Goal: Information Seeking & Learning: Learn about a topic

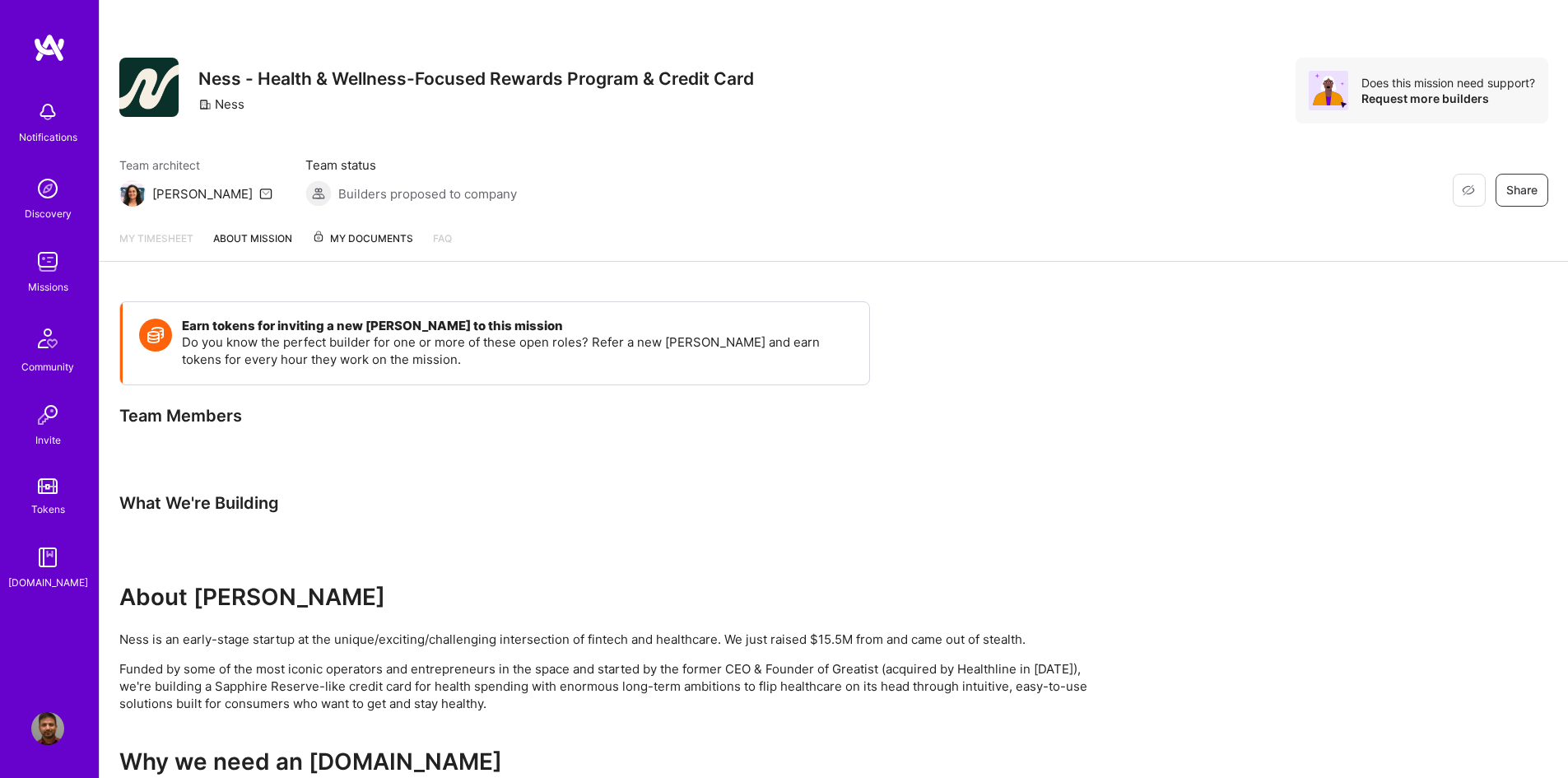
click at [43, 196] on img at bounding box center [48, 188] width 33 height 33
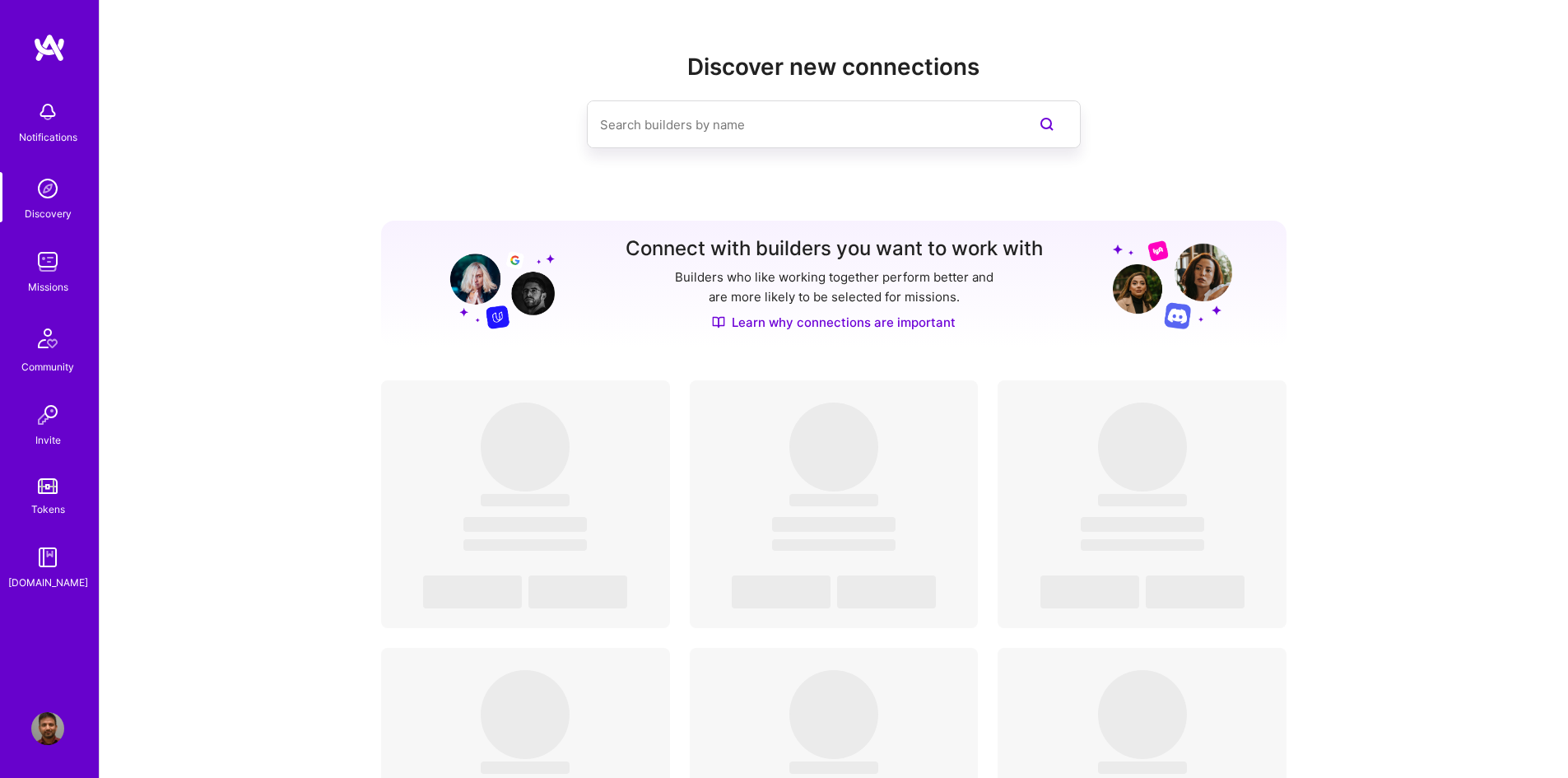
click at [54, 272] on img at bounding box center [48, 261] width 33 height 33
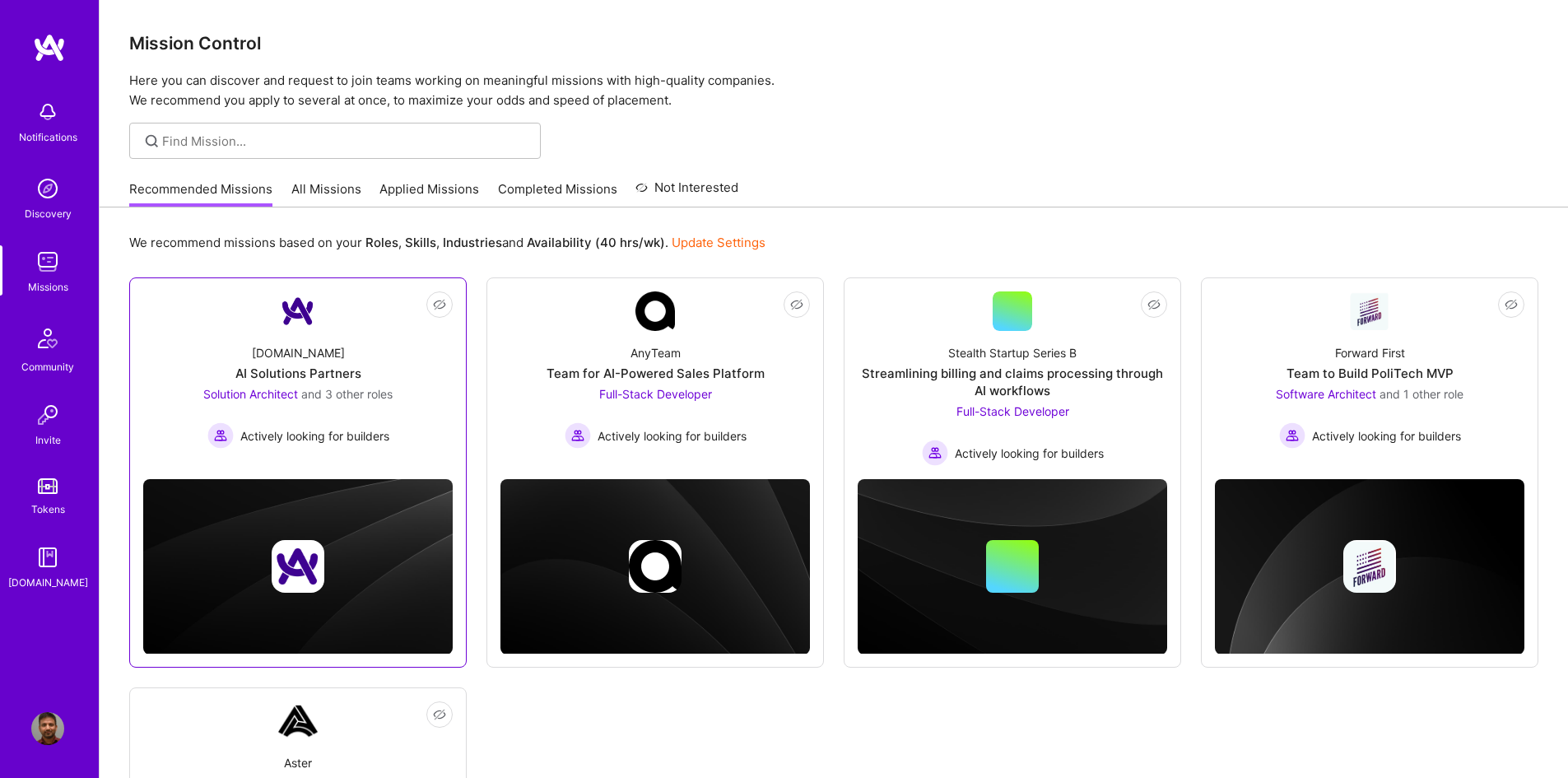
click at [384, 391] on span "and 3 other roles" at bounding box center [347, 394] width 91 height 14
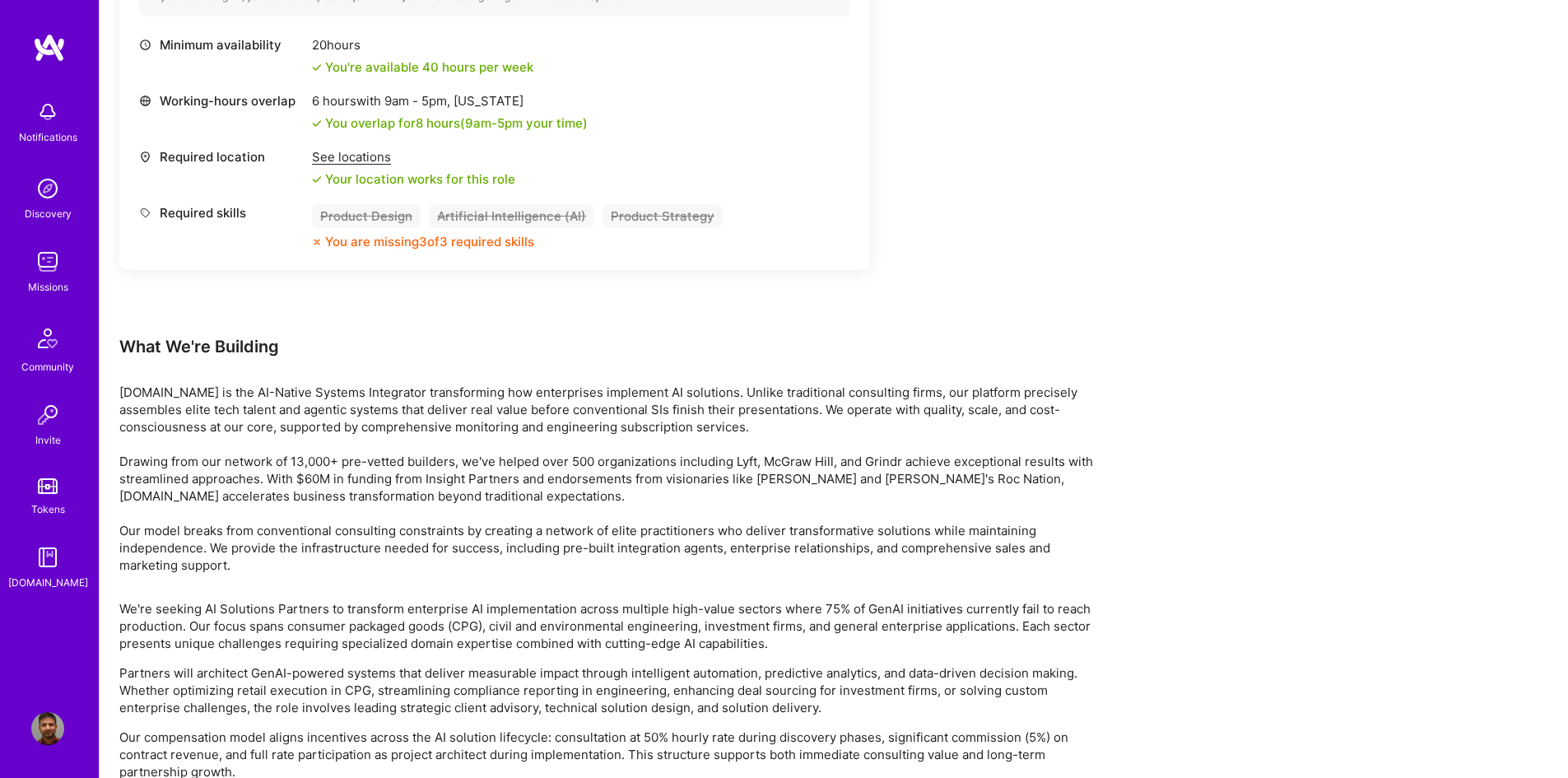
scroll to position [2964, 0]
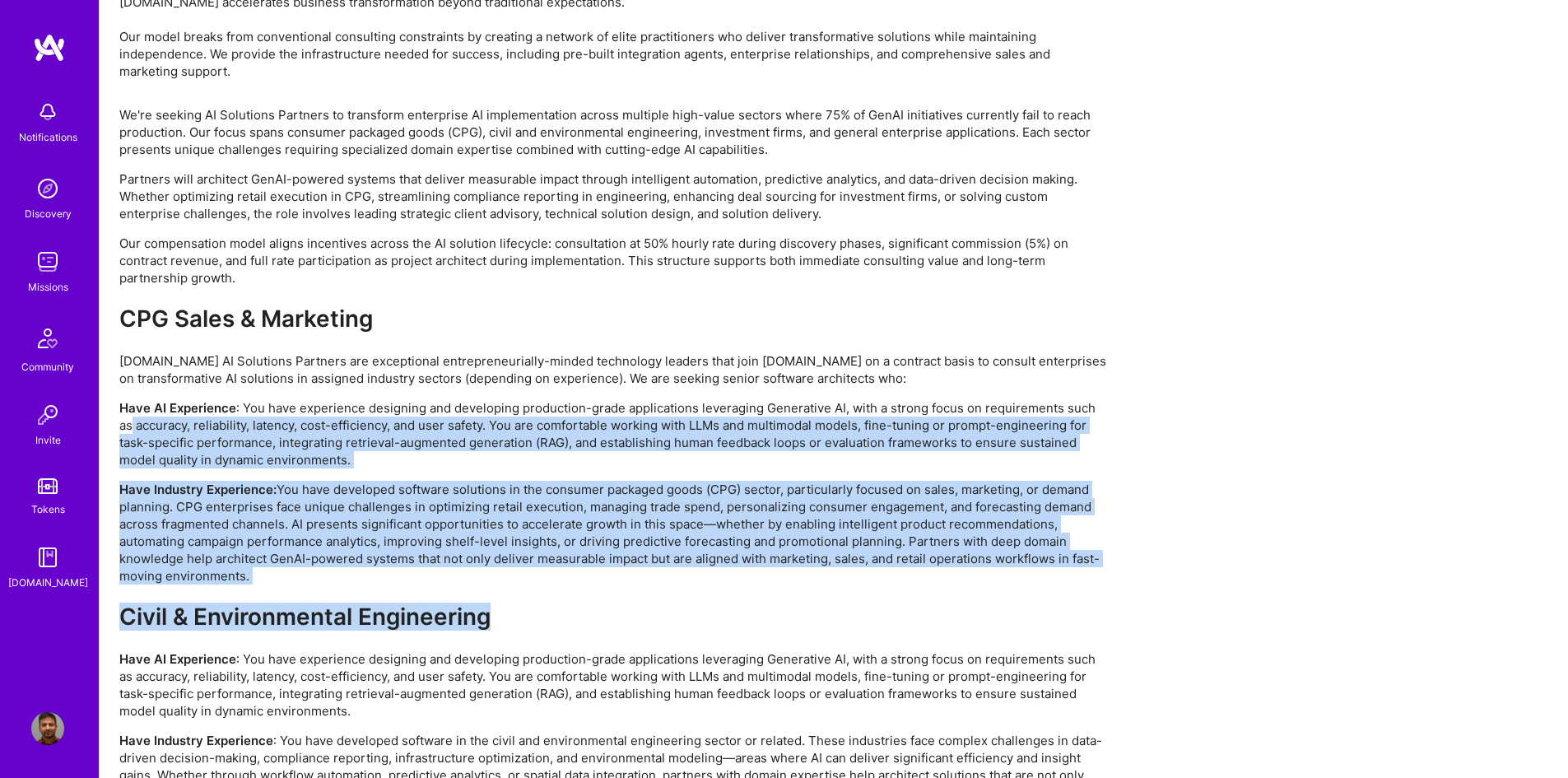
drag, startPoint x: 1567, startPoint y: 593, endPoint x: 1573, endPoint y: 407, distance: 186.1
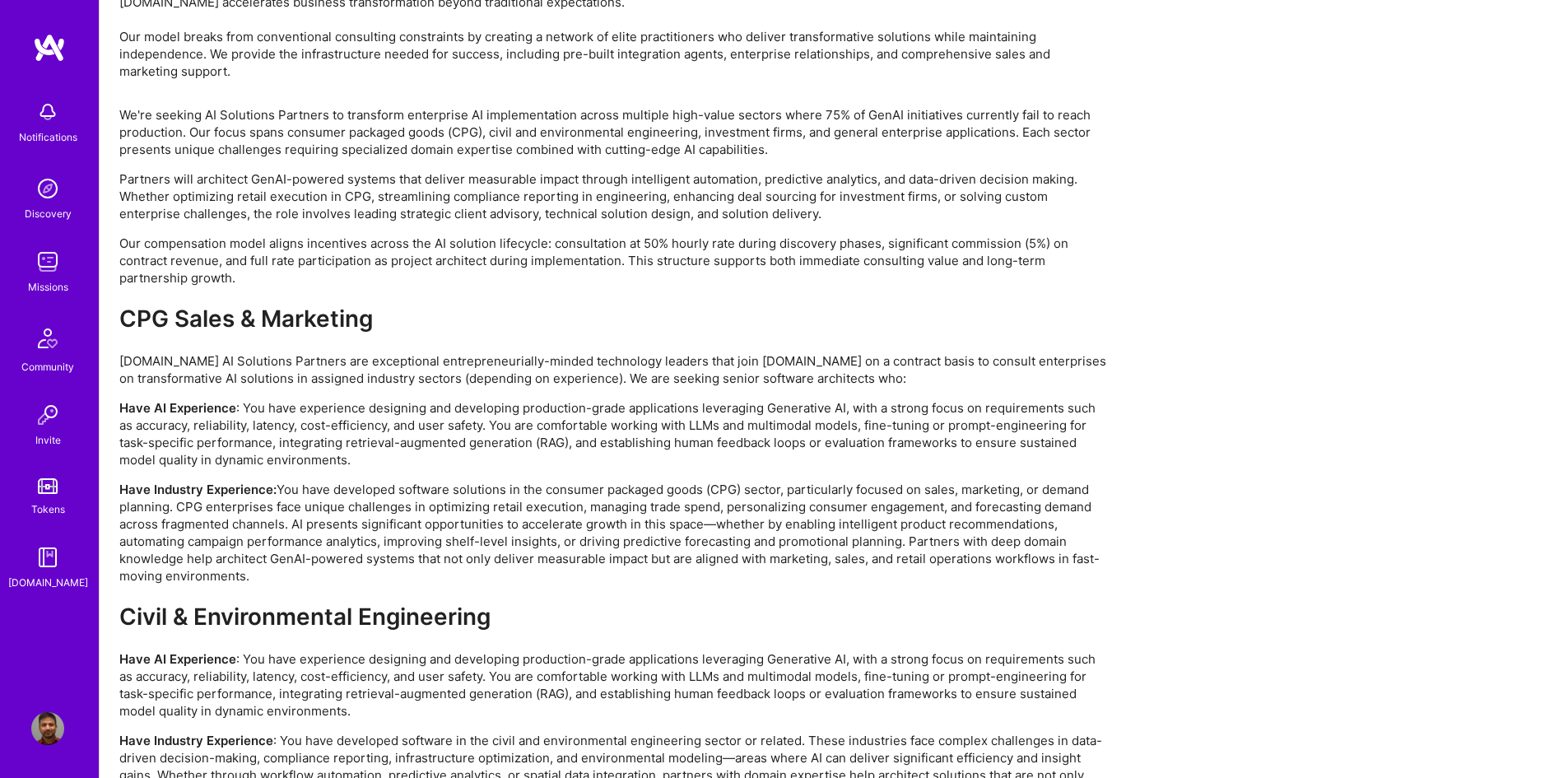
click at [49, 259] on img at bounding box center [48, 261] width 33 height 33
